Goal: Task Accomplishment & Management: Complete application form

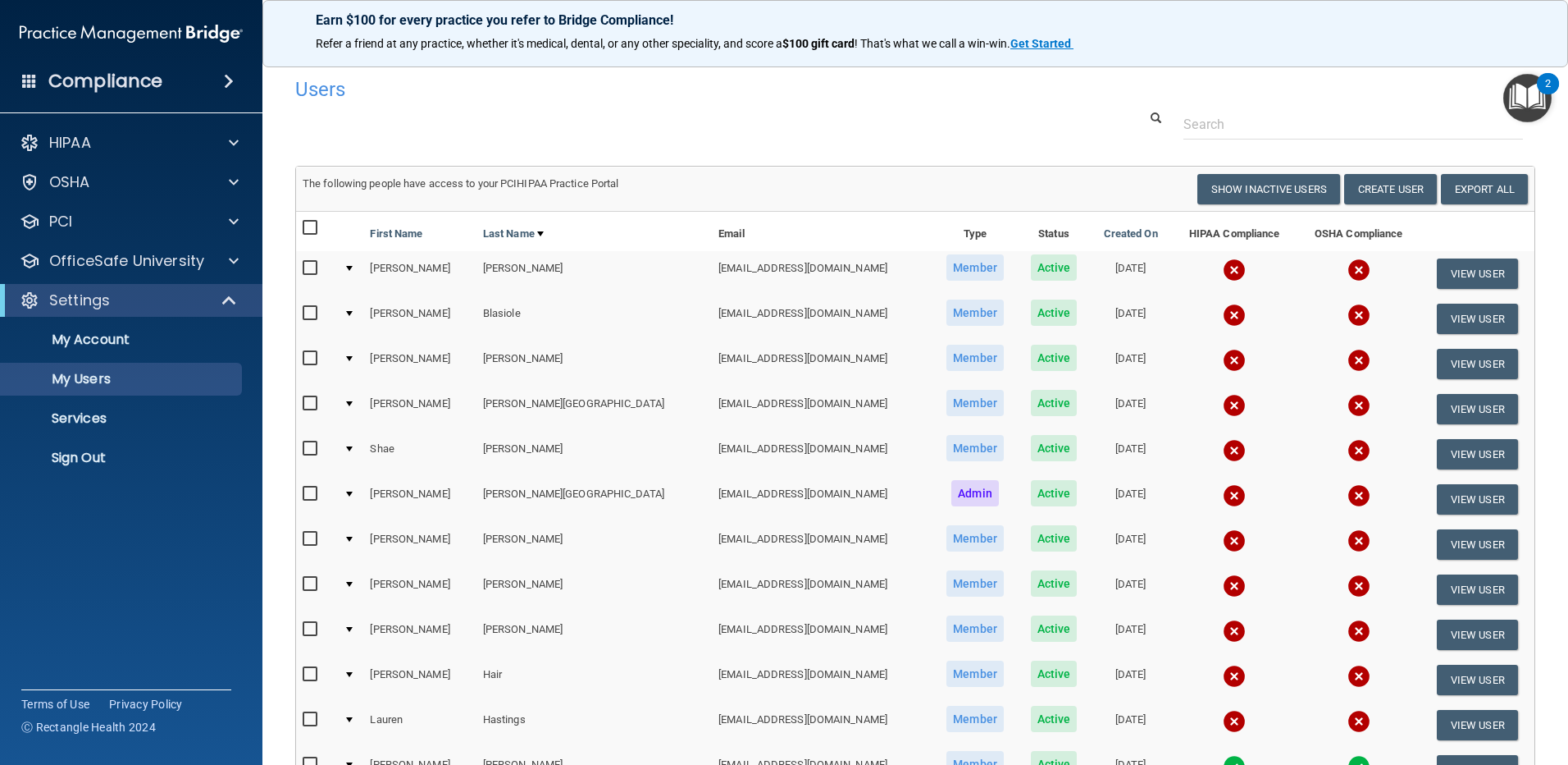
select select "20"
click at [1384, 190] on button "Create User" at bounding box center [1391, 189] width 93 height 31
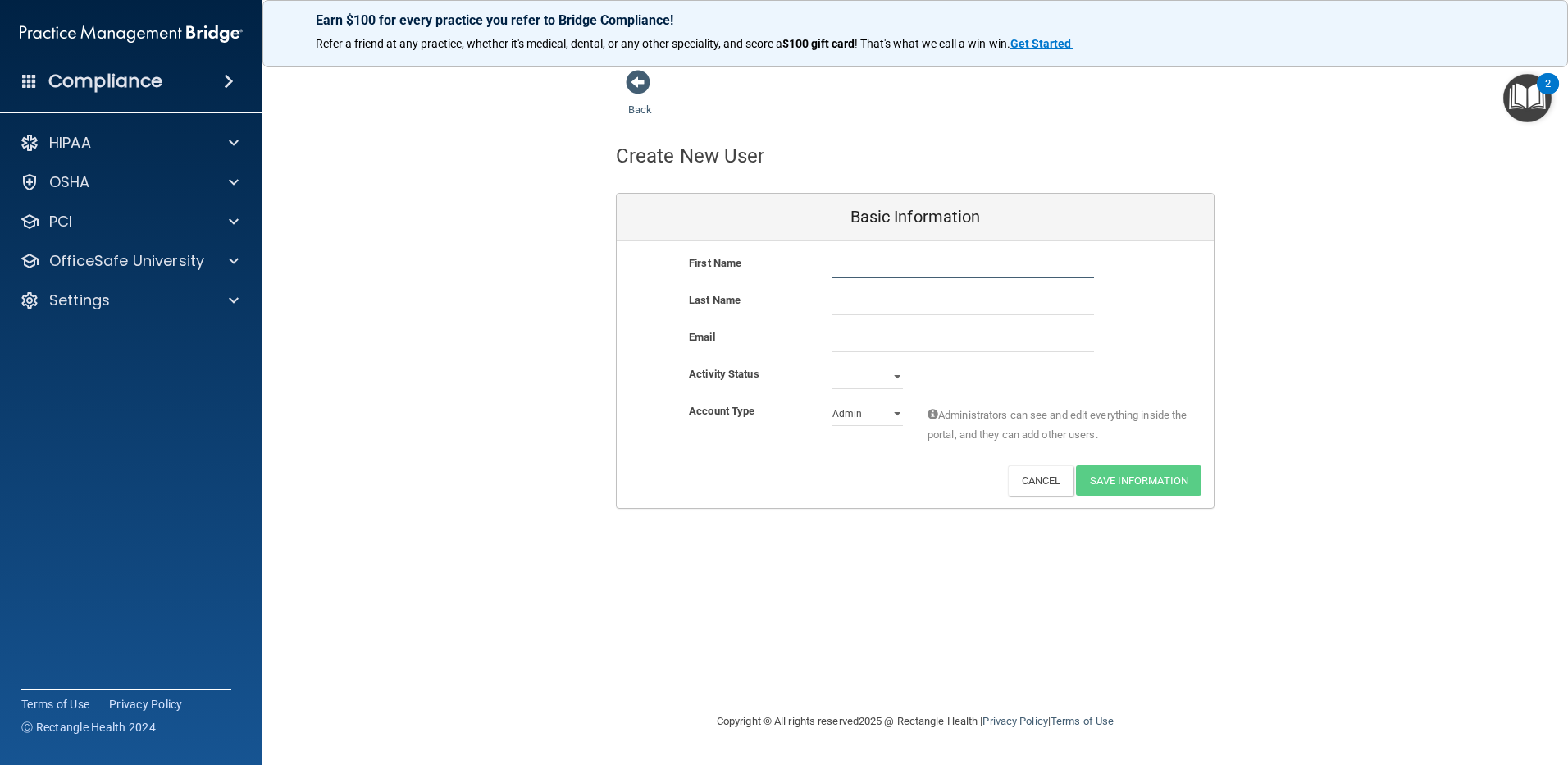
click at [934, 261] on input "text" at bounding box center [963, 265] width 261 height 25
type input "[PERSON_NAME]"
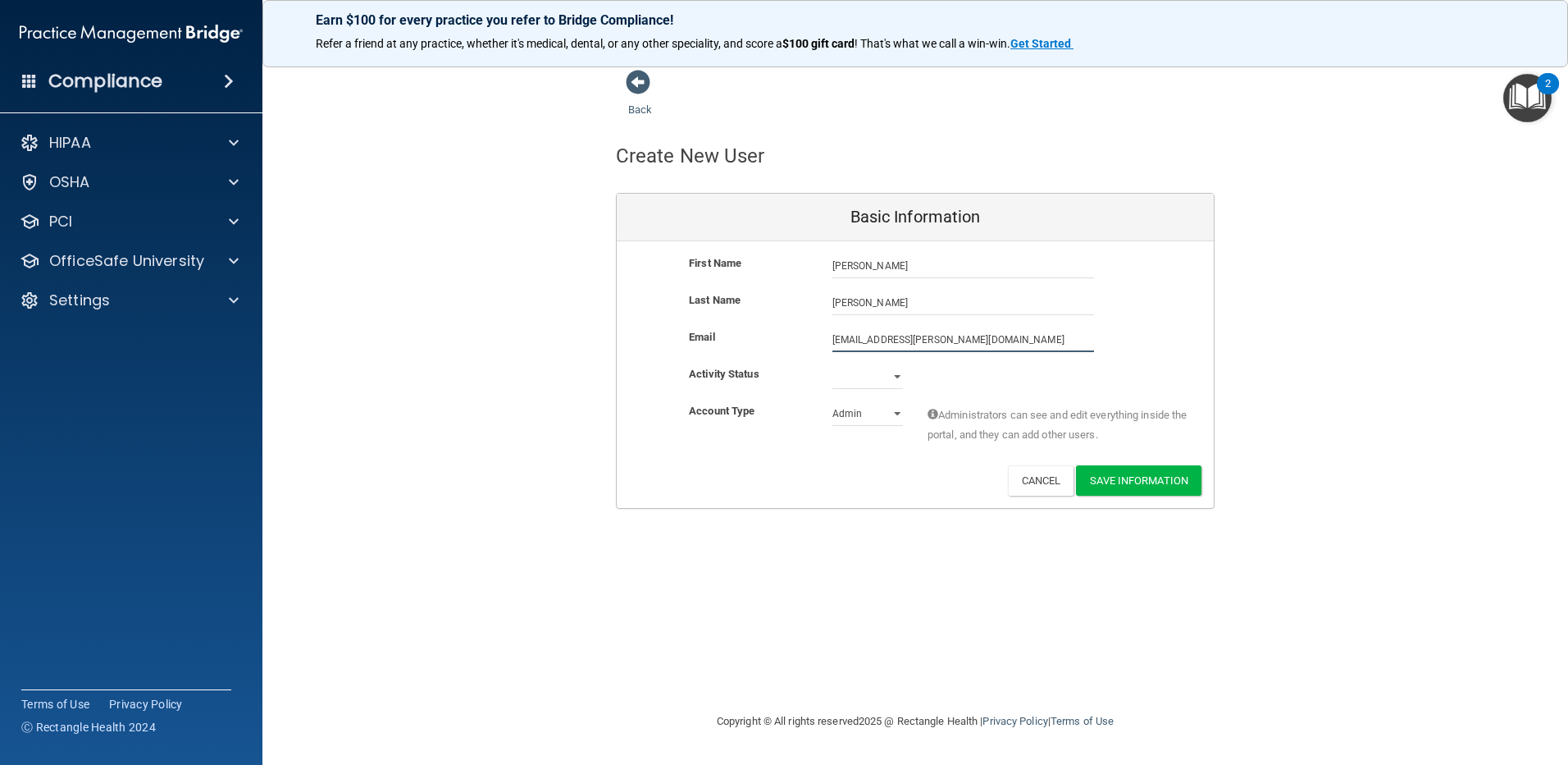
type input "[EMAIL_ADDRESS][PERSON_NAME][DOMAIN_NAME]"
click at [896, 377] on select "Active Inactive" at bounding box center [867, 376] width 70 height 25
select select "active"
click at [832, 364] on select "Active Inactive" at bounding box center [867, 376] width 70 height 25
click at [891, 408] on select "Admin Member" at bounding box center [867, 413] width 70 height 25
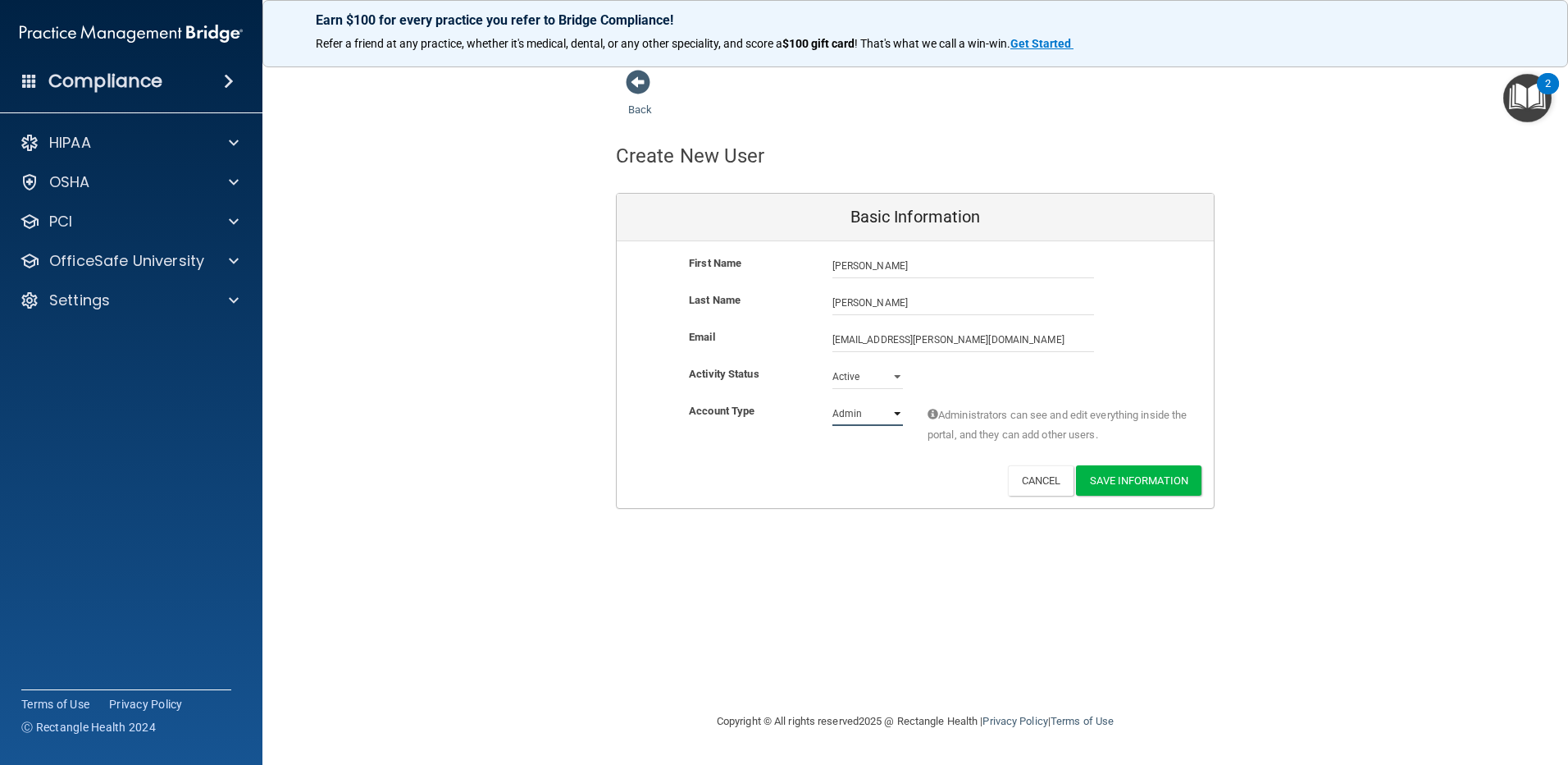
select select "practice_member"
click at [832, 401] on select "Admin Member" at bounding box center [867, 413] width 70 height 25
click at [1142, 482] on button "Save Information" at bounding box center [1139, 480] width 126 height 31
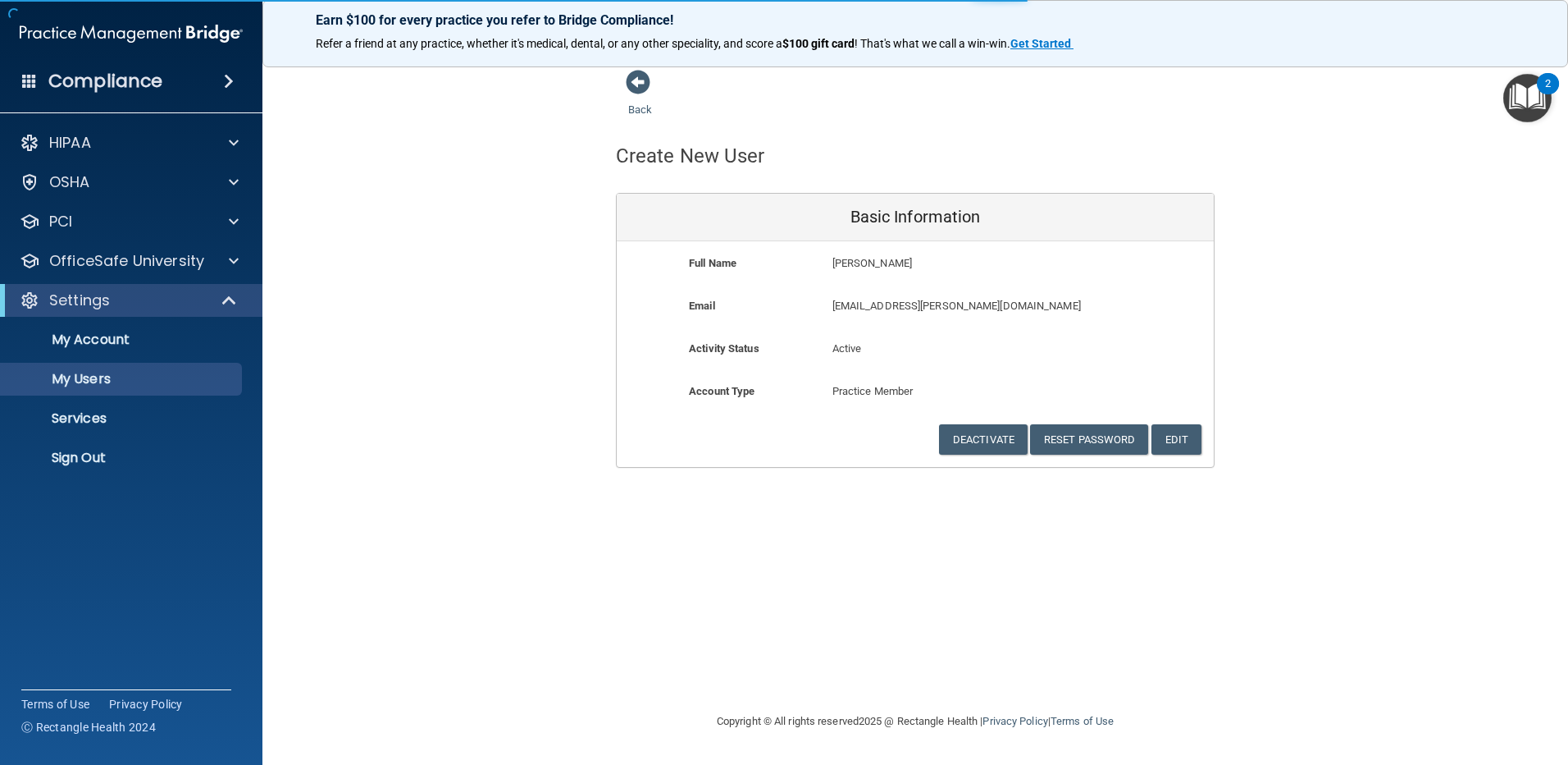
select select "20"
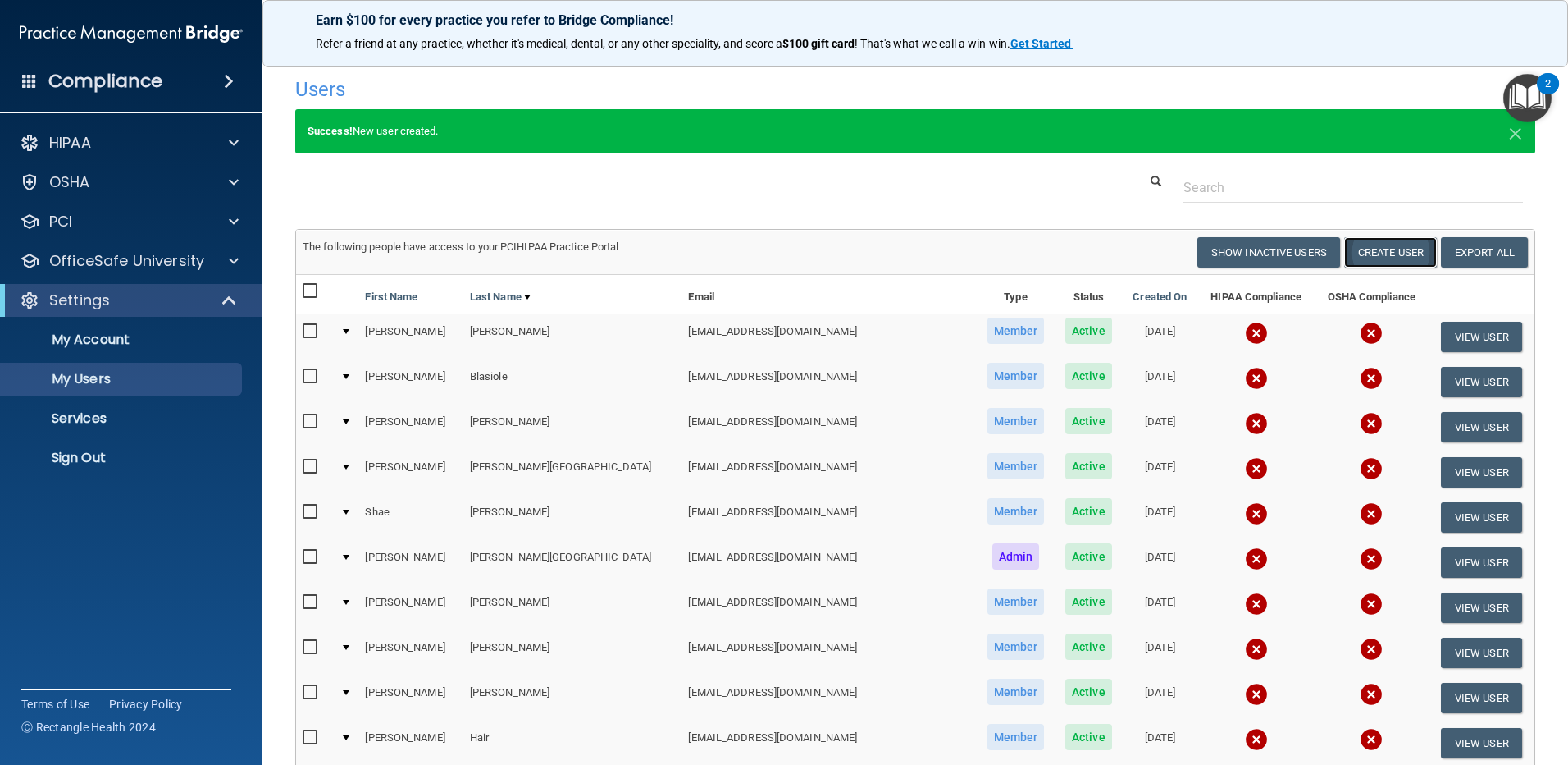
click at [1369, 256] on button "Create User" at bounding box center [1391, 252] width 93 height 31
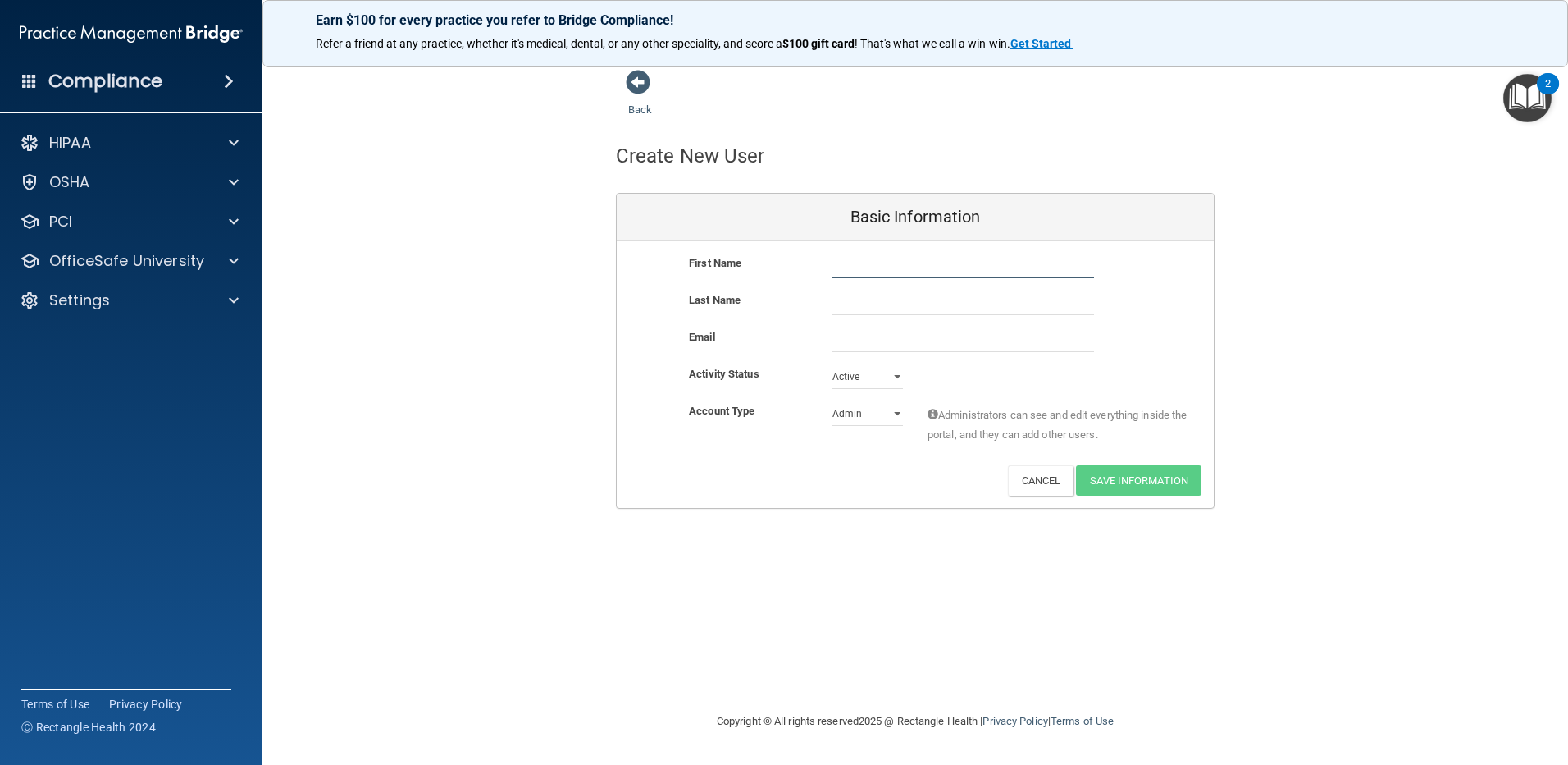
click at [886, 274] on input "text" at bounding box center [963, 265] width 261 height 25
type input "Tequillah"
click at [914, 336] on input "email" at bounding box center [963, 339] width 261 height 25
type input "[EMAIL_ADDRESS][DOMAIN_NAME]"
click at [894, 410] on select "Admin Member" at bounding box center [867, 417] width 70 height 25
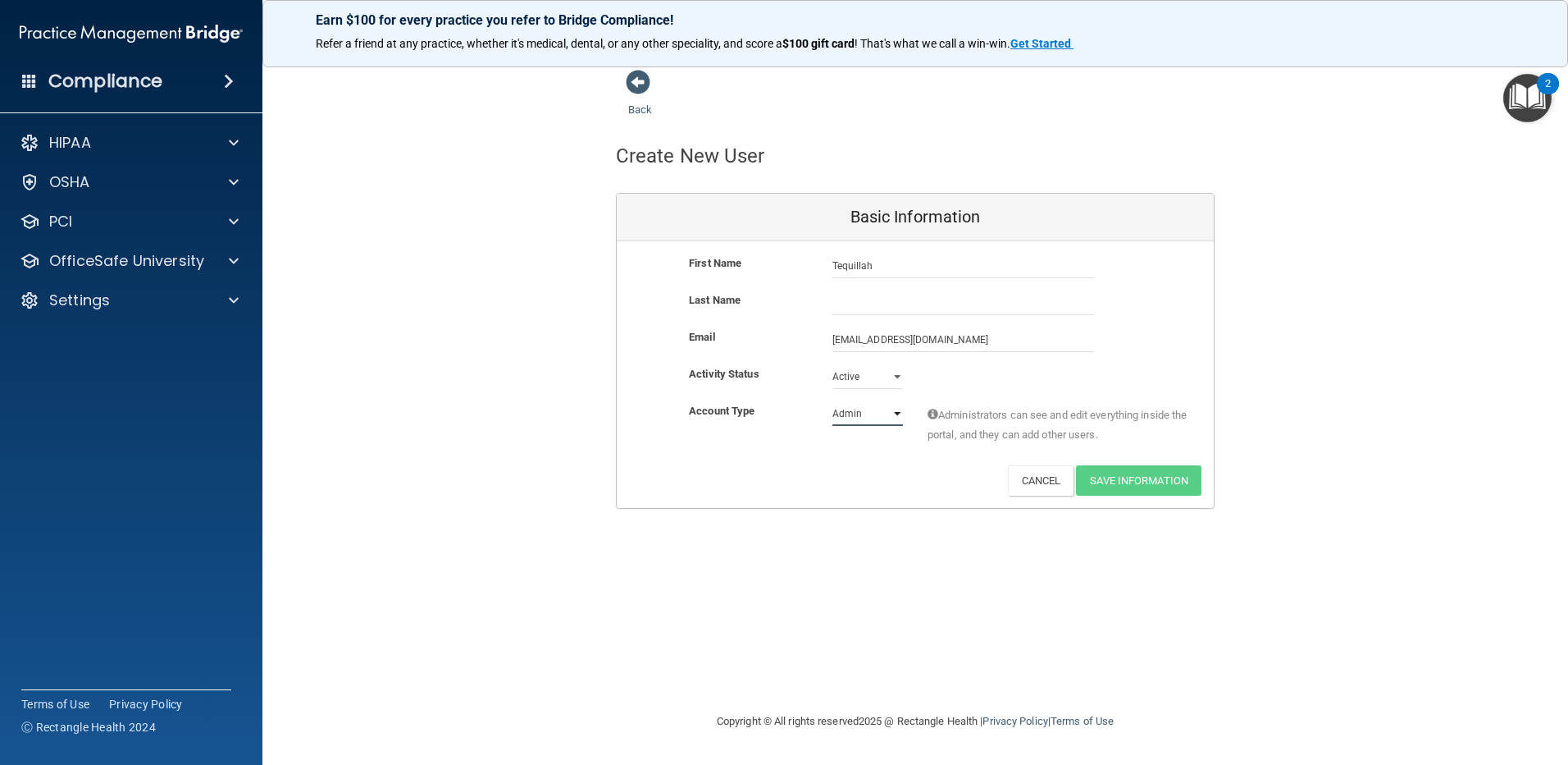
select select "practice_member"
click at [832, 401] on select "Admin Member" at bounding box center [867, 413] width 70 height 25
drag, startPoint x: 902, startPoint y: 266, endPoint x: 749, endPoint y: 275, distance: 153.3
click at [749, 275] on div "First Name Tequillah Tequillah" at bounding box center [915, 265] width 598 height 25
type input "[PERSON_NAME]"
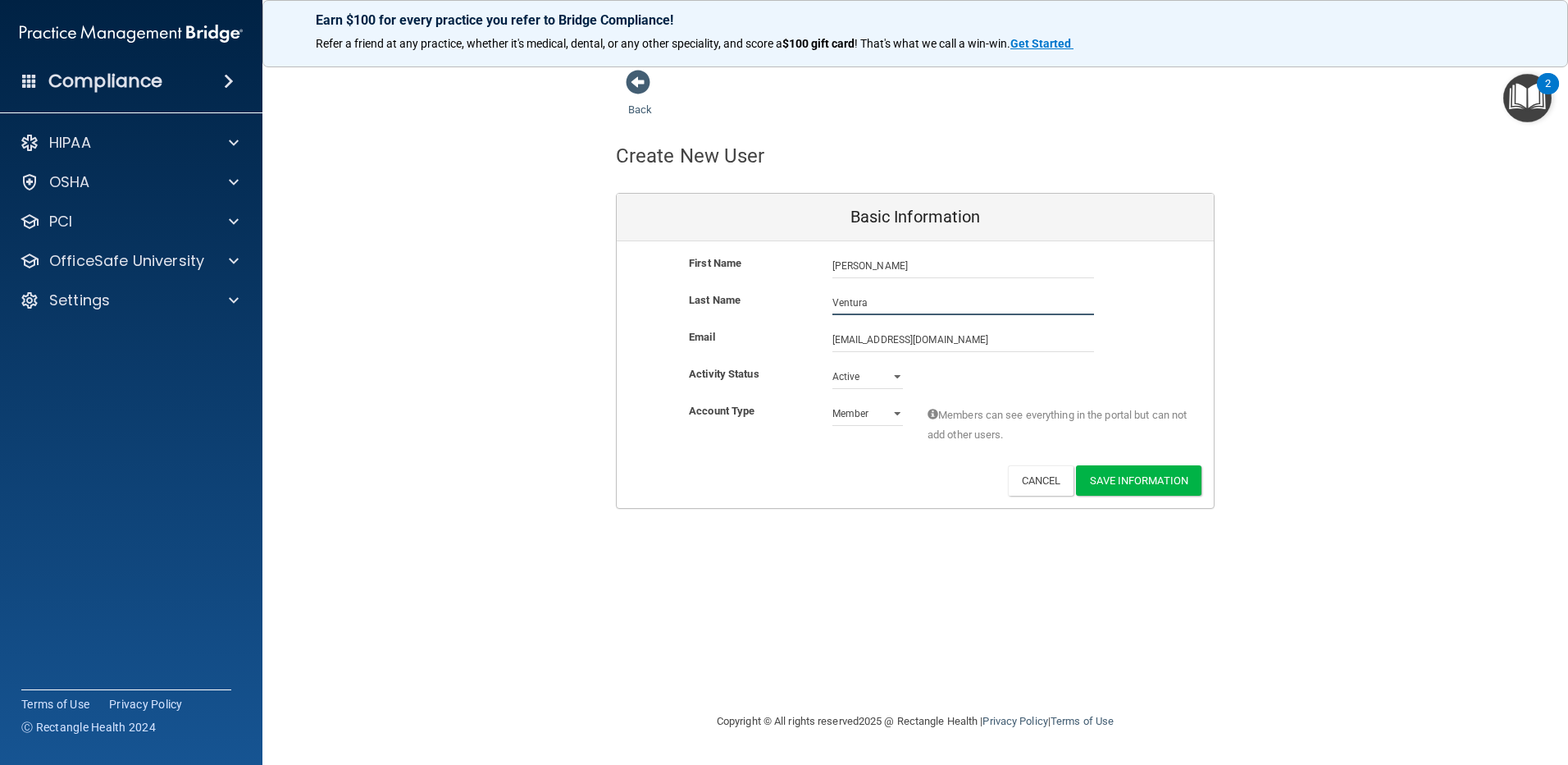
type input "Ventura"
type input "[EMAIL_ADDRESS][DOMAIN_NAME]"
click at [1138, 476] on button "Save Information" at bounding box center [1139, 480] width 126 height 31
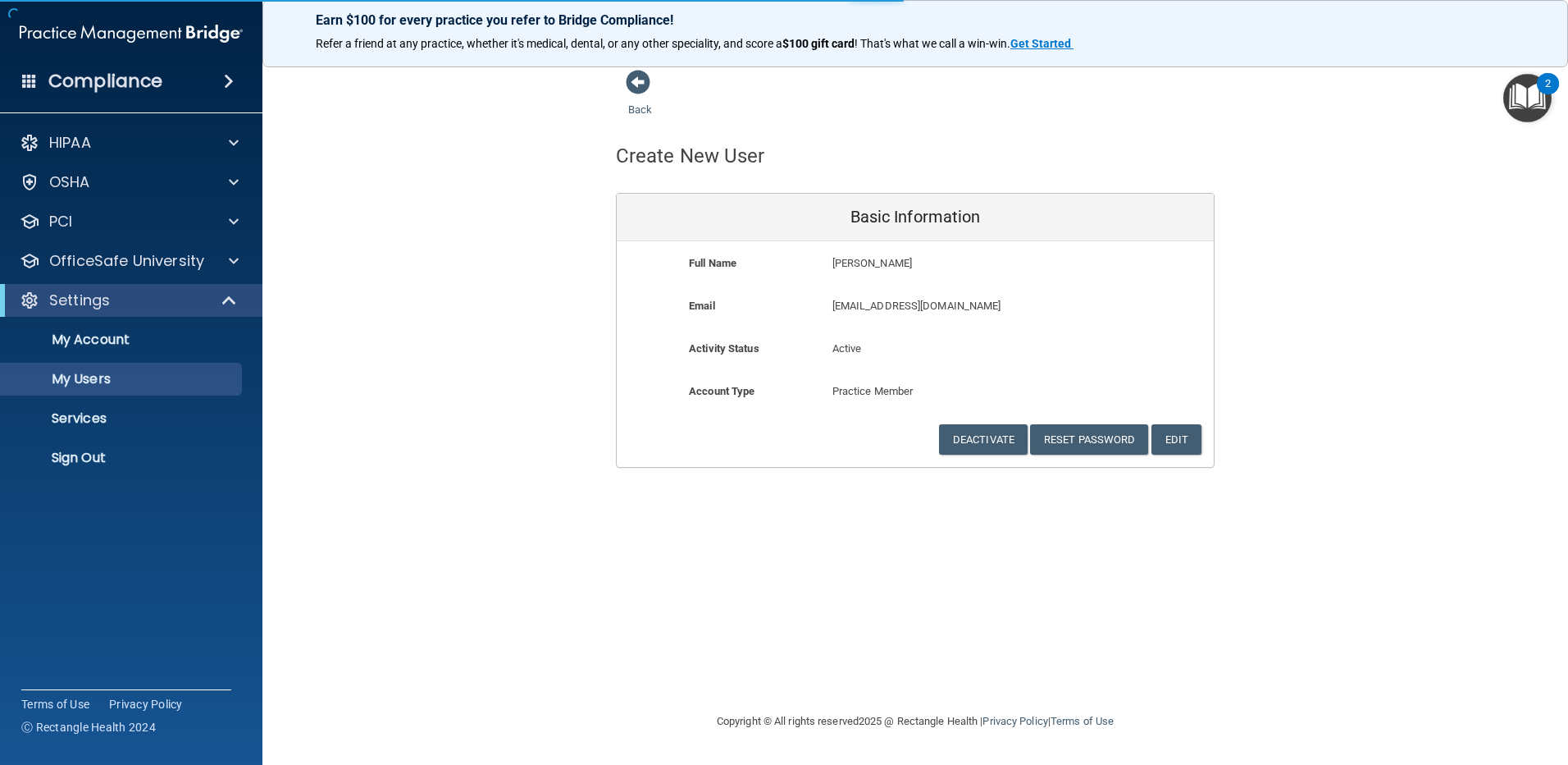
select select "20"
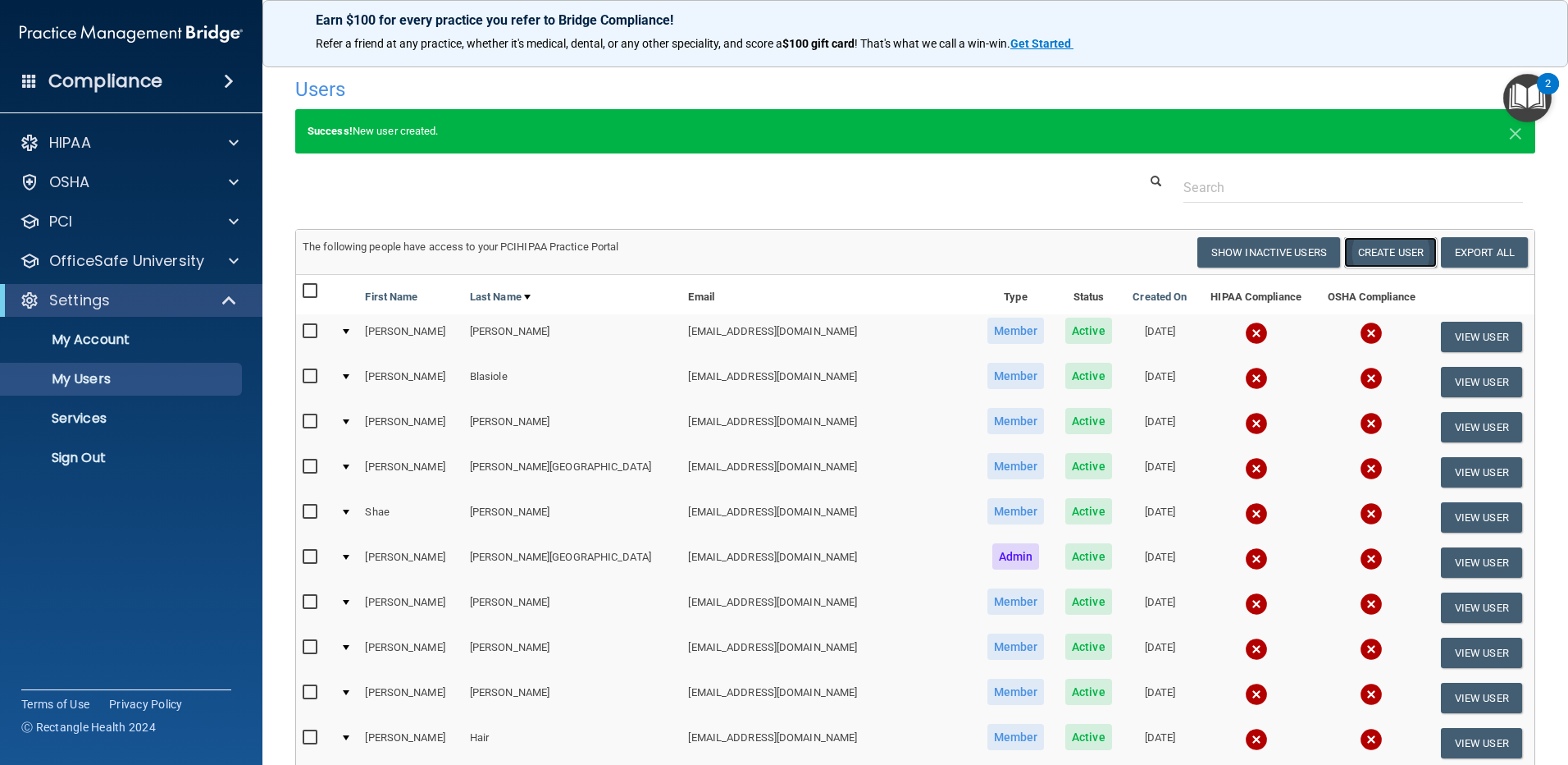
click at [1379, 254] on button "Create User" at bounding box center [1391, 252] width 93 height 31
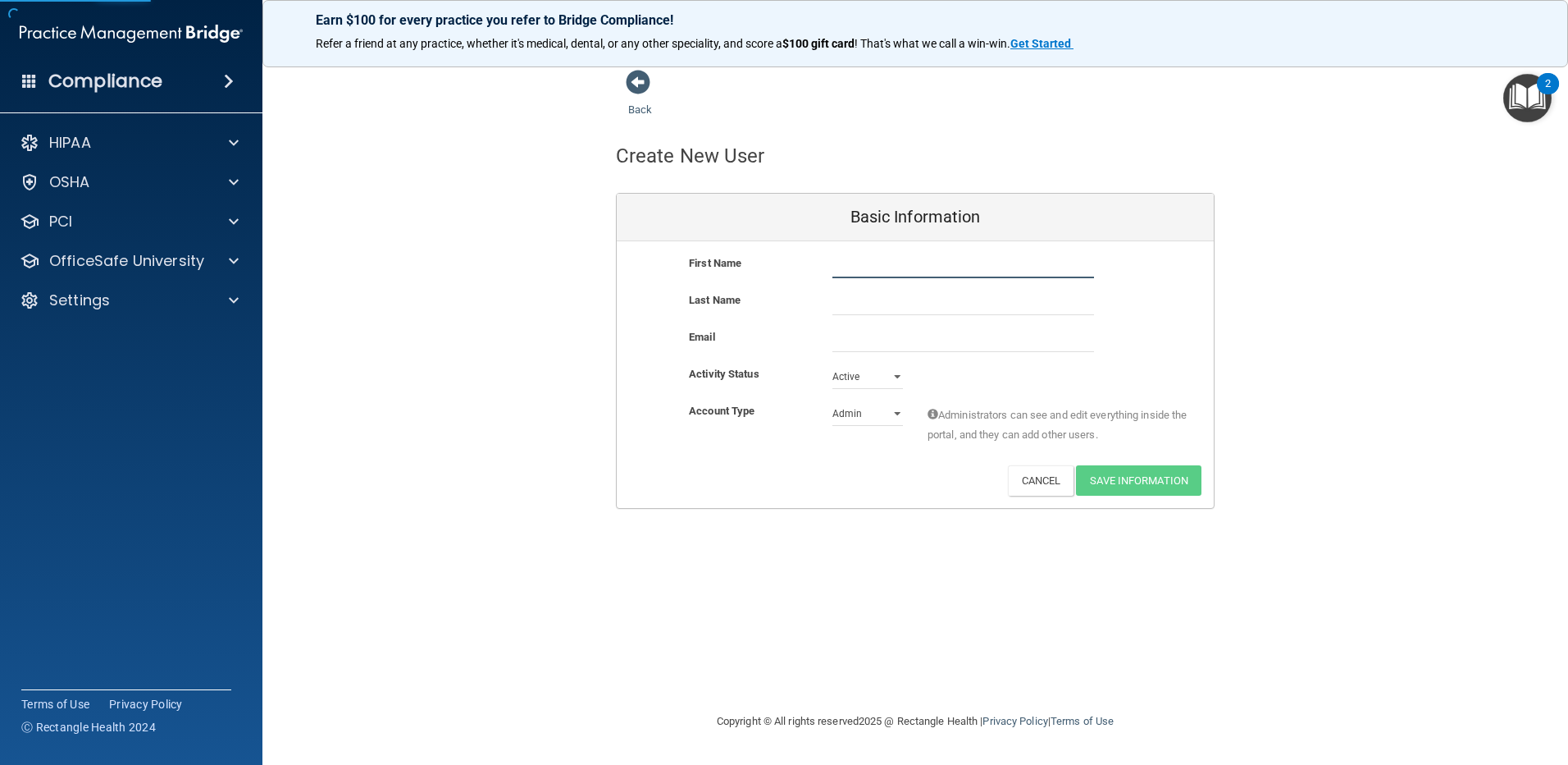
click at [894, 262] on input "text" at bounding box center [963, 265] width 261 height 25
type input "Tequillah"
type input "[PERSON_NAME]"
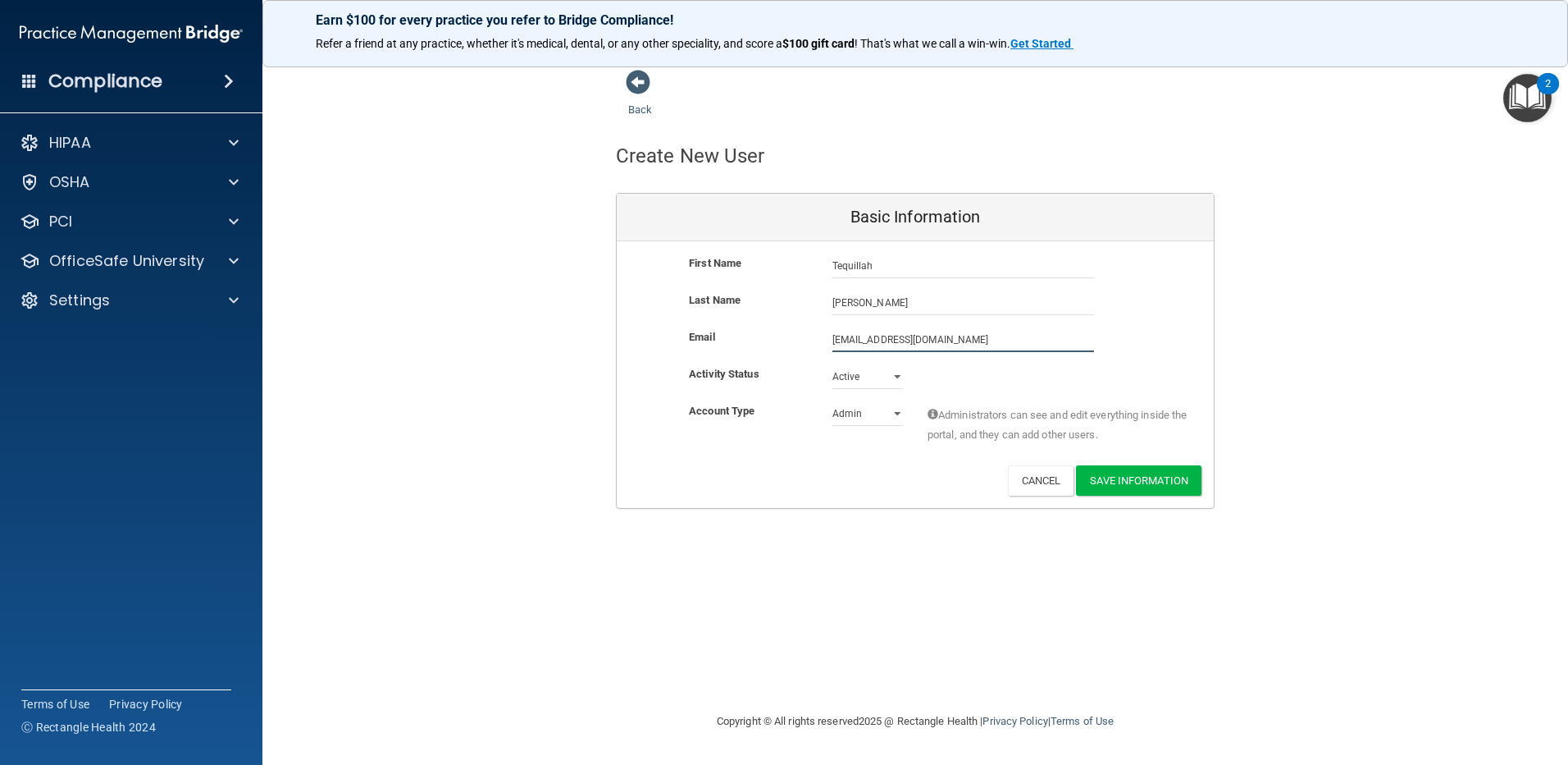
type input "[EMAIL_ADDRESS][DOMAIN_NAME]"
click at [894, 408] on select "Admin Member" at bounding box center [867, 417] width 70 height 25
select select "practice_member"
click at [832, 401] on select "Admin Member" at bounding box center [867, 413] width 70 height 25
click at [1159, 475] on button "Save Information" at bounding box center [1139, 480] width 126 height 31
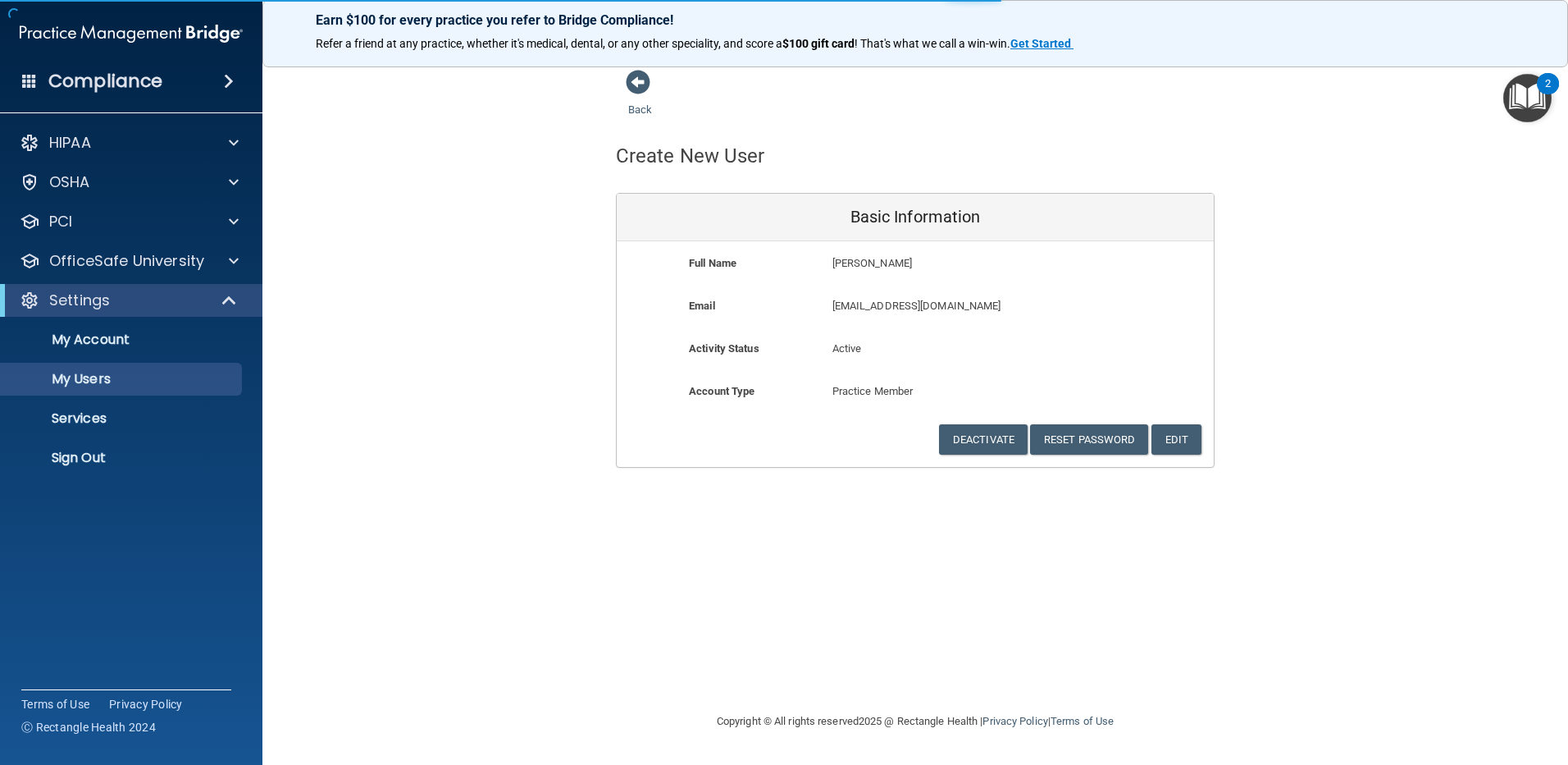
select select "20"
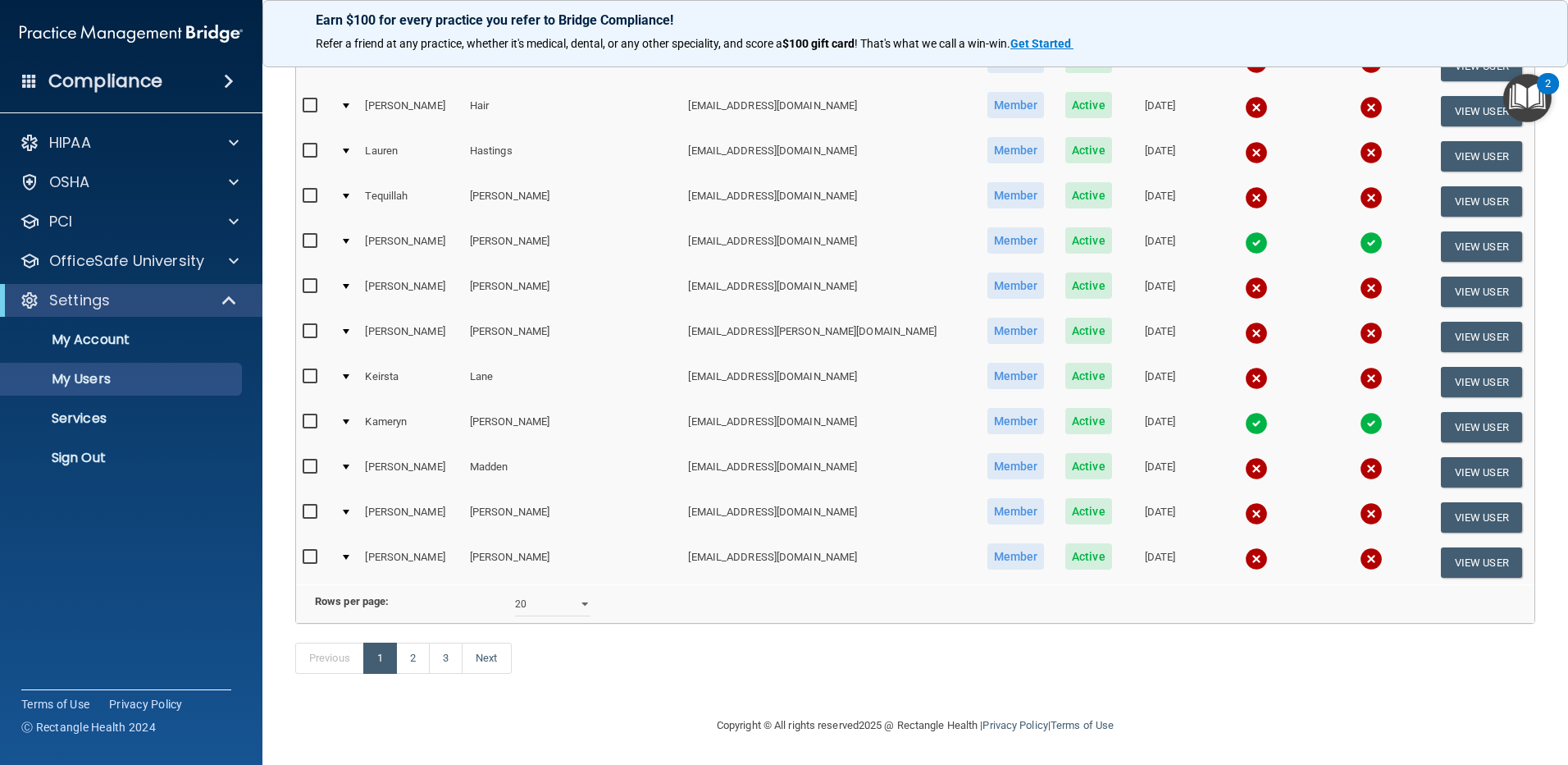
scroll to position [656, 0]
click at [1245, 502] on img at bounding box center [1255, 513] width 23 height 23
